Goal: Transaction & Acquisition: Purchase product/service

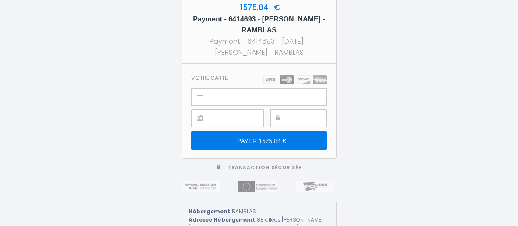
click at [246, 79] on section "Votre carte PAYER 1575.84 €" at bounding box center [259, 110] width 155 height 95
click at [269, 141] on input "PAYER 1575.84 €" at bounding box center [258, 140] width 135 height 18
click at [384, 134] on div "1575.84 € Payment - 6414693 - [PERSON_NAME] - RAMBLAS Payment - 6414693 - [DATE…" at bounding box center [259, 113] width 518 height 226
